Goal: Check status: Check status

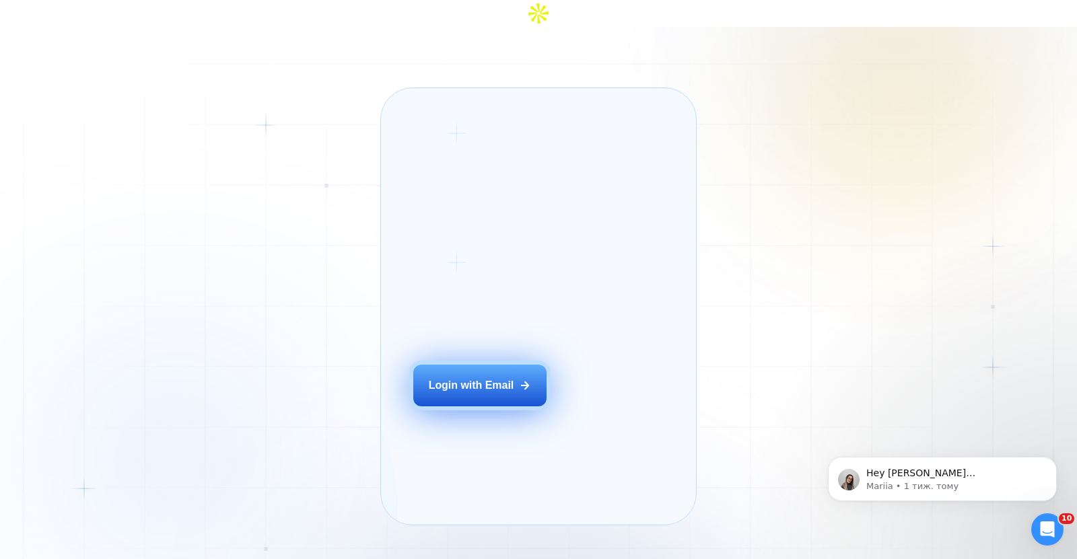
click at [495, 378] on div "Login with Email" at bounding box center [471, 385] width 85 height 15
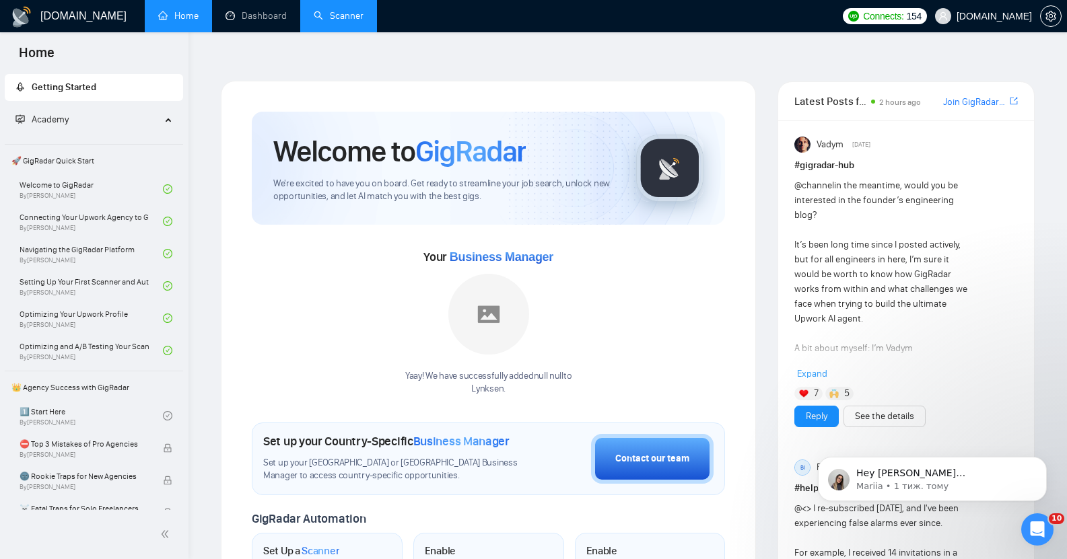
click at [344, 15] on link "Scanner" at bounding box center [339, 15] width 50 height 11
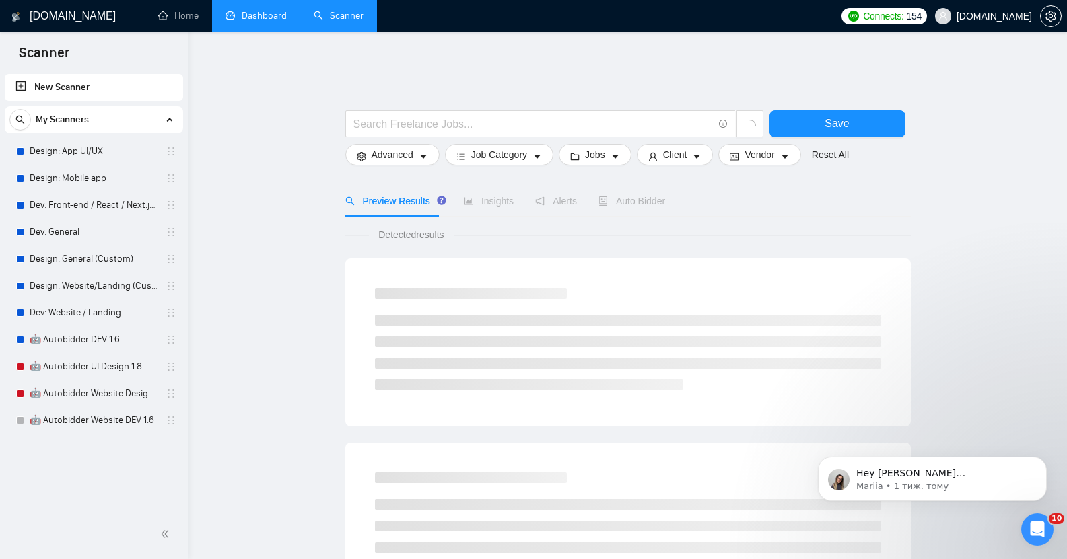
click at [262, 13] on link "Dashboard" at bounding box center [255, 15] width 61 height 11
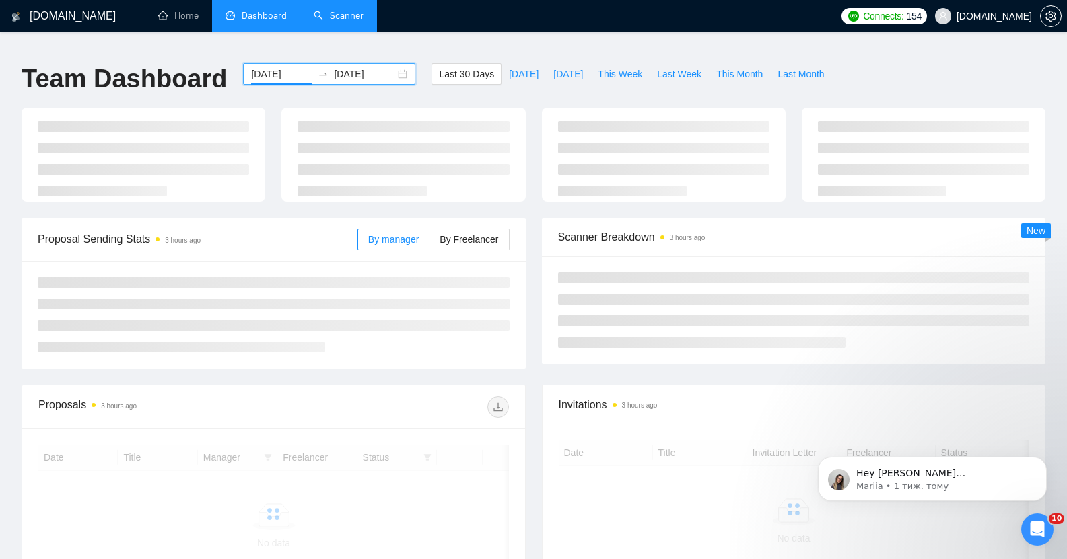
click at [262, 67] on input "[DATE]" at bounding box center [281, 74] width 61 height 15
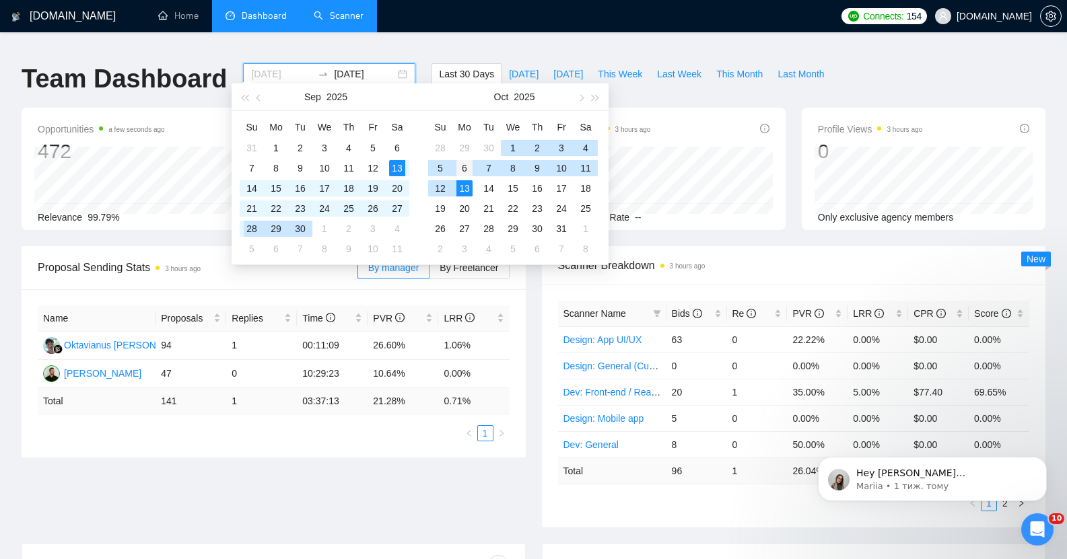
type input "[DATE]"
click at [464, 167] on div "6" at bounding box center [464, 168] width 16 height 16
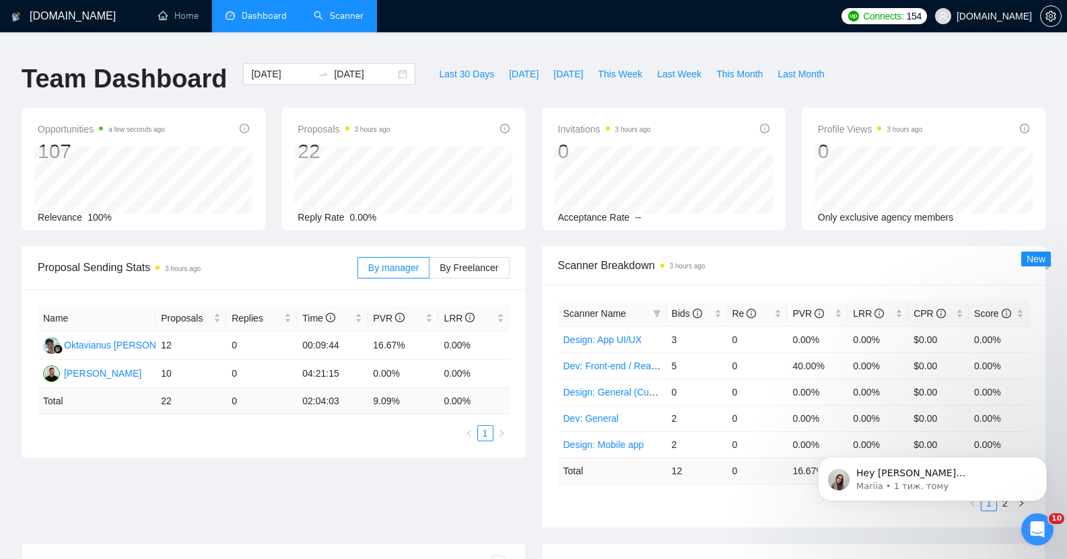
click at [448, 9] on ul "Home Dashboard Scanner" at bounding box center [487, 16] width 695 height 32
drag, startPoint x: 367, startPoint y: 394, endPoint x: 390, endPoint y: 397, distance: 23.0
click at [390, 397] on tr "Total 22 0 02:04:03 9.09 % 0.00 %" at bounding box center [274, 401] width 472 height 26
copy tr "9.09"
